Goal: Check status: Check status

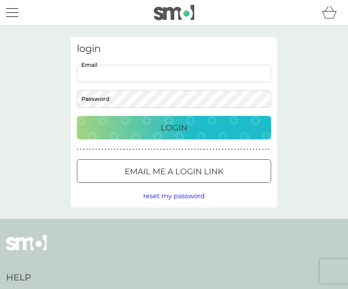
type input "kirstieboxall@gmail.com"
click at [174, 127] on button "Login" at bounding box center [174, 128] width 195 height 24
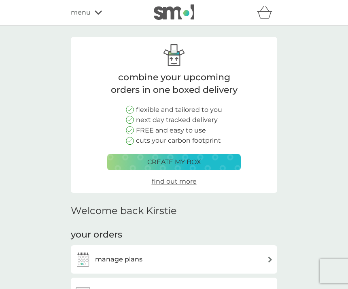
click at [98, 13] on icon at bounding box center [98, 12] width 7 height 5
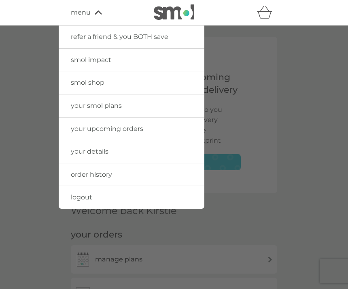
click at [108, 172] on span "order history" at bounding box center [91, 175] width 41 height 8
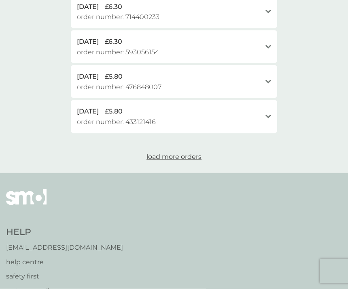
scroll to position [458, 0]
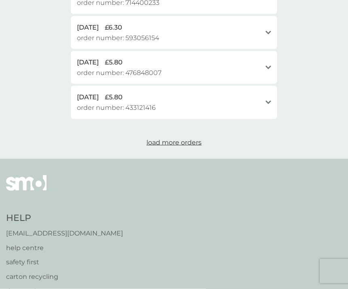
click at [36, 243] on p "help centre" at bounding box center [64, 248] width 117 height 11
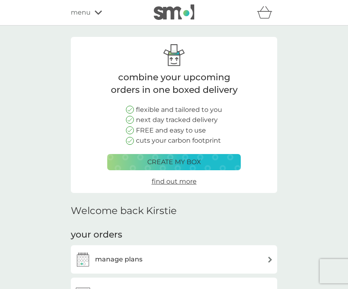
click at [100, 17] on div "menu" at bounding box center [105, 12] width 69 height 11
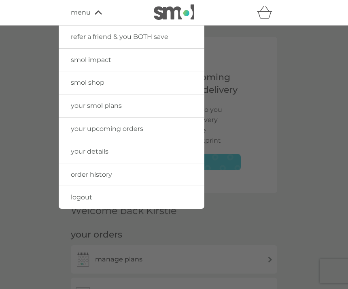
click at [294, 118] on div at bounding box center [174, 170] width 348 height 289
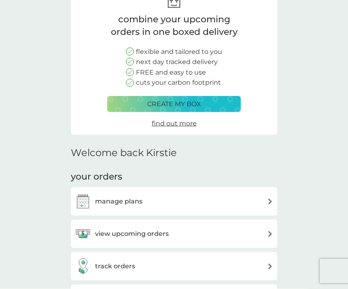
scroll to position [58, 0]
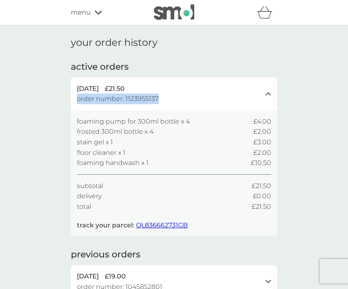
copy span "order number: 1123955137"
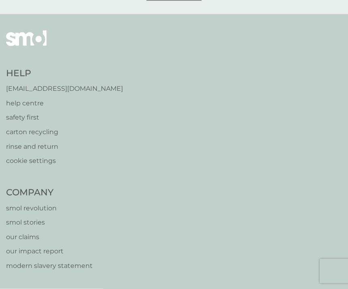
scroll to position [597, 0]
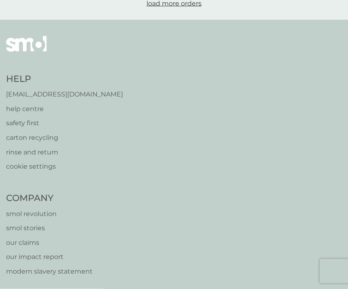
click at [75, 89] on p "[EMAIL_ADDRESS][DOMAIN_NAME]" at bounding box center [64, 94] width 117 height 11
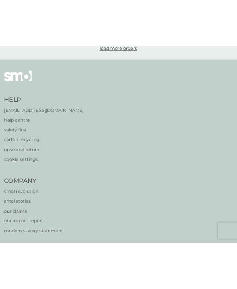
scroll to position [0, 0]
